Goal: Task Accomplishment & Management: Manage account settings

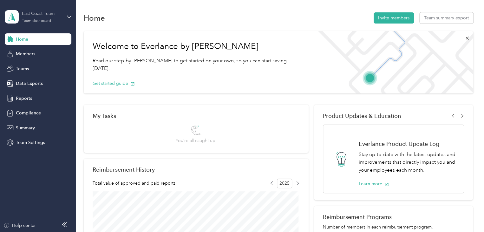
scroll to position [127, 0]
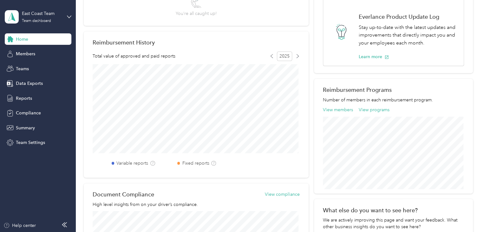
click at [24, 38] on span "Home" at bounding box center [22, 39] width 12 height 7
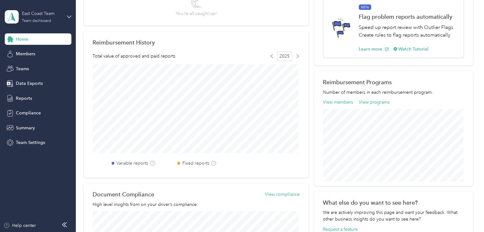
click at [52, 15] on div "East Coast Team" at bounding box center [42, 13] width 40 height 7
click at [16, 49] on div "Team dashboard" at bounding box center [27, 52] width 35 height 7
click at [24, 125] on span "Summary" at bounding box center [25, 127] width 19 height 7
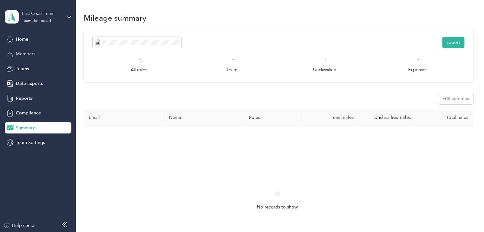
click at [23, 54] on span "Members" at bounding box center [25, 53] width 19 height 7
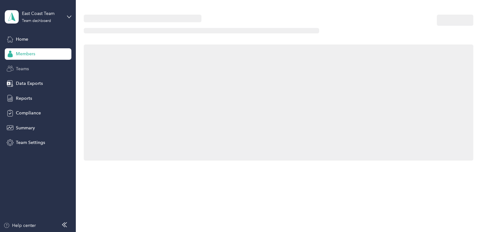
click at [23, 65] on span "Teams" at bounding box center [22, 68] width 13 height 7
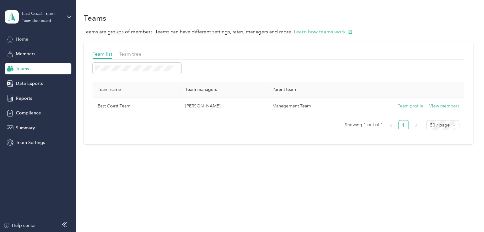
click at [23, 39] on span "Home" at bounding box center [22, 39] width 12 height 7
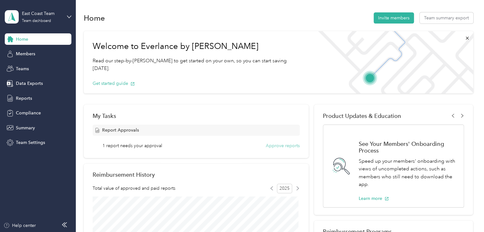
click at [283, 147] on button "Approve reports" at bounding box center [283, 145] width 34 height 7
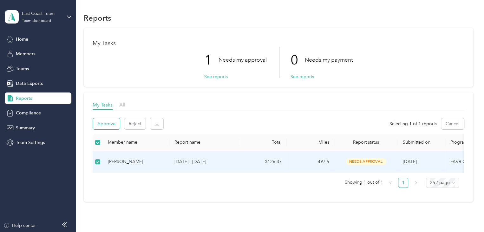
click at [108, 123] on button "Approve" at bounding box center [106, 123] width 27 height 11
